Goal: Transaction & Acquisition: Purchase product/service

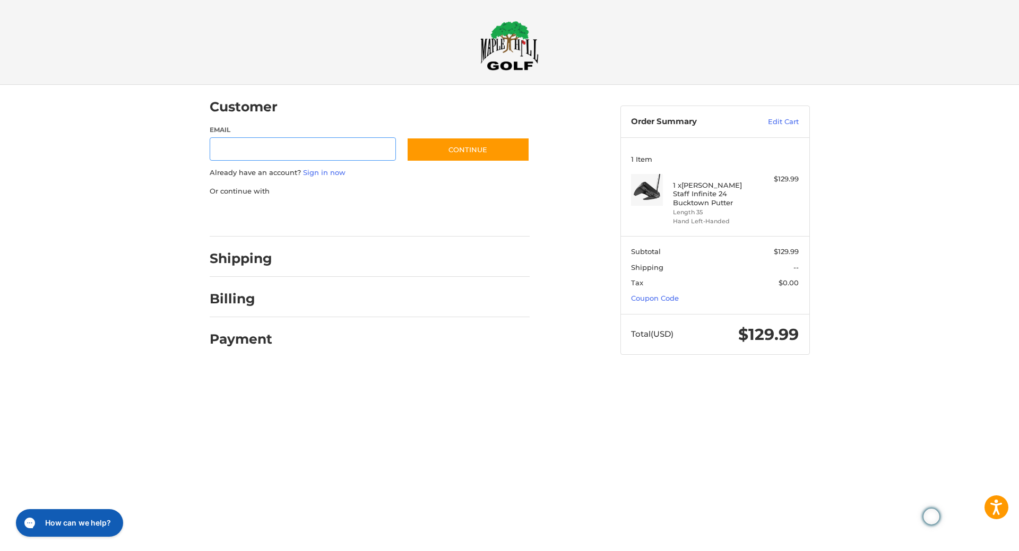
click at [266, 150] on input "Email" at bounding box center [303, 149] width 187 height 24
type input "**********"
click at [464, 141] on button "Continue" at bounding box center [467, 149] width 123 height 24
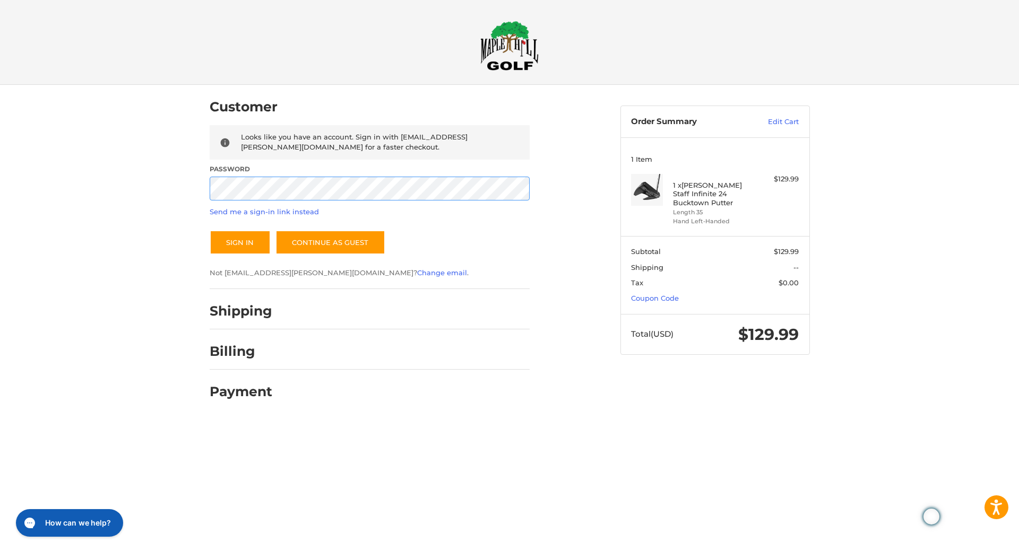
click at [210, 230] on button "Sign In" at bounding box center [240, 242] width 61 height 24
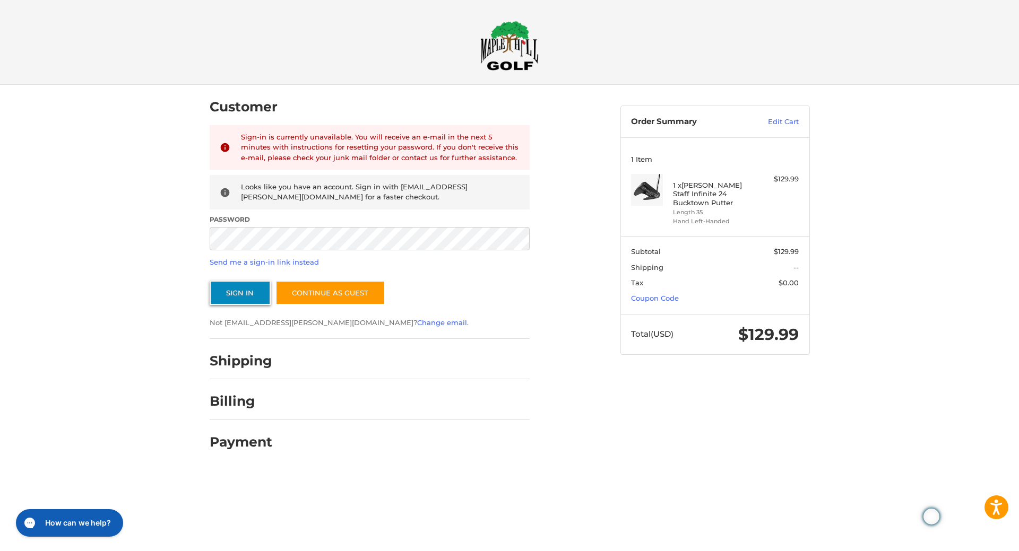
click at [244, 295] on button "Sign In" at bounding box center [240, 293] width 61 height 24
click at [0, 233] on div "Customer Returning Customer Sign-in is currently unavailable. You will receive …" at bounding box center [509, 277] width 1019 height 385
click at [210, 281] on button "Sign In" at bounding box center [240, 293] width 61 height 24
